Goal: Navigation & Orientation: Find specific page/section

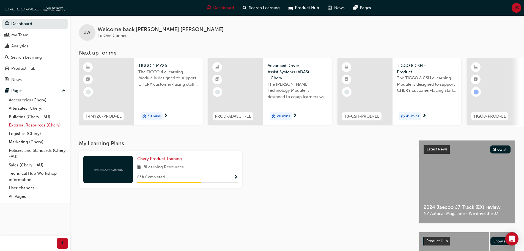
click at [29, 126] on link "External Resources (Chery)" at bounding box center [37, 125] width 61 height 9
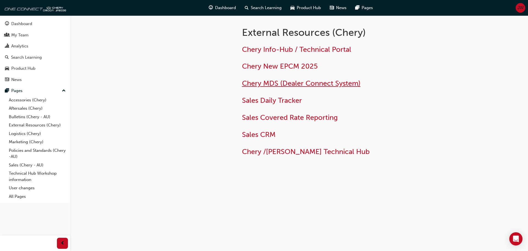
click at [288, 82] on span "Chery MDS (Dealer Connect System)" at bounding box center [301, 83] width 119 height 9
